Goal: Book appointment/travel/reservation

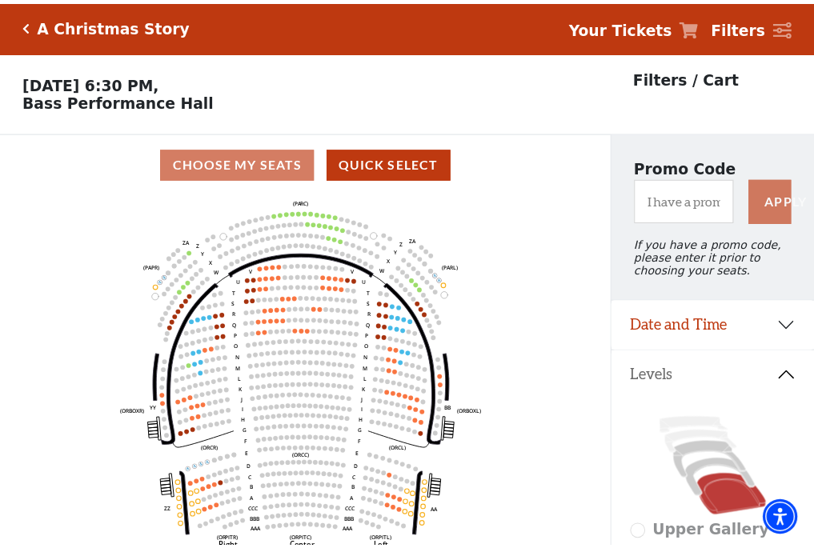
scroll to position [74, 0]
